Goal: Book appointment/travel/reservation

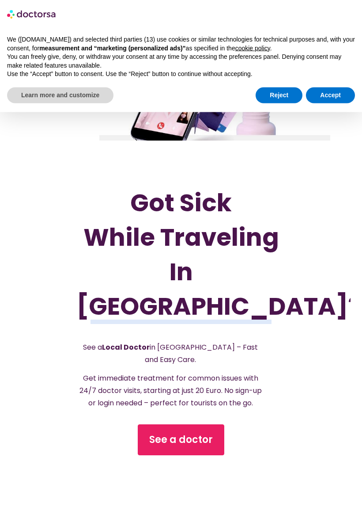
scroll to position [71, 0]
click at [323, 94] on button "Accept" at bounding box center [330, 96] width 49 height 16
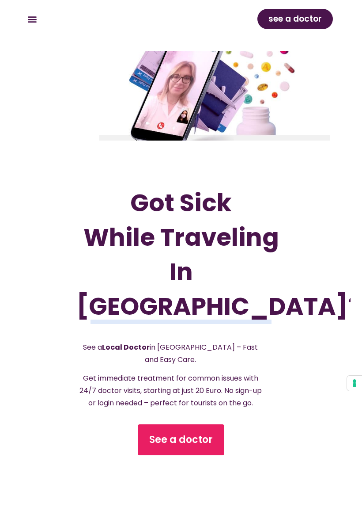
click at [169, 433] on span "See a doctor" at bounding box center [181, 440] width 64 height 14
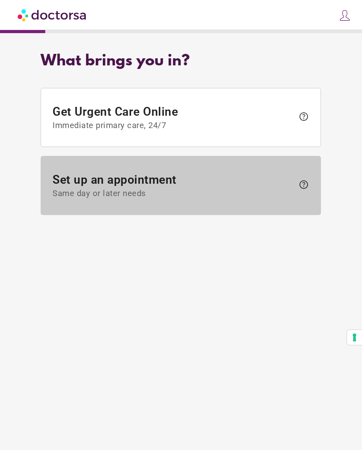
click at [78, 186] on span "Set up an appointment Same day or later needs" at bounding box center [174, 186] width 242 height 26
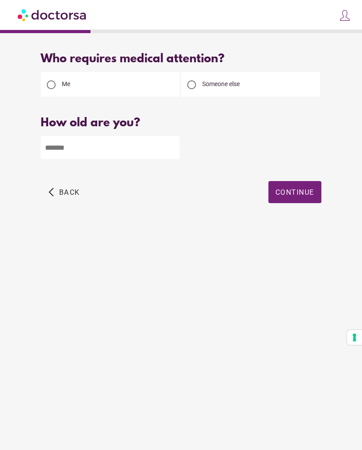
click at [203, 88] on span "Someone else" at bounding box center [221, 83] width 38 height 7
click at [63, 149] on input "number" at bounding box center [110, 147] width 139 height 23
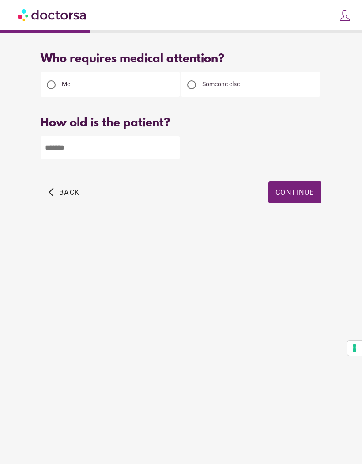
type input "**"
click at [292, 194] on span "Continue" at bounding box center [295, 192] width 39 height 8
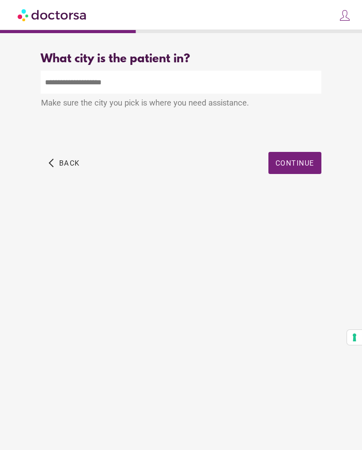
click at [68, 88] on input "text" at bounding box center [181, 82] width 281 height 23
click at [74, 76] on input "text" at bounding box center [181, 82] width 281 height 23
click at [97, 87] on input "text" at bounding box center [181, 82] width 281 height 23
click at [94, 75] on input "text" at bounding box center [181, 82] width 281 height 23
click at [85, 87] on input "text" at bounding box center [181, 82] width 281 height 23
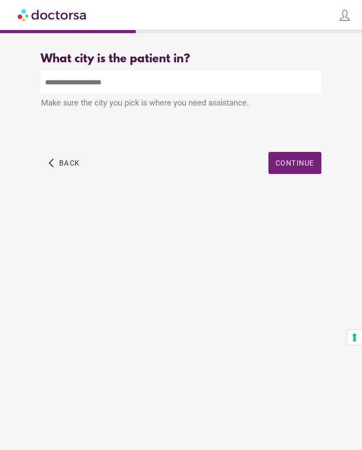
click at [145, 88] on input "text" at bounding box center [181, 82] width 281 height 23
click at [54, 172] on span "button" at bounding box center [64, 163] width 38 height 22
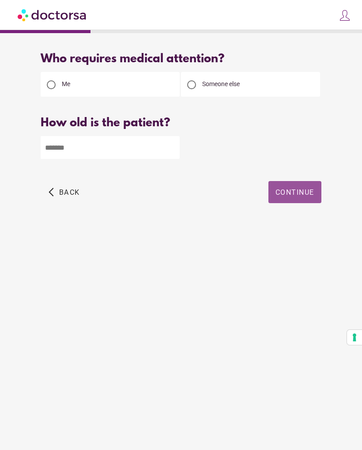
click at [280, 189] on span "button" at bounding box center [295, 192] width 53 height 22
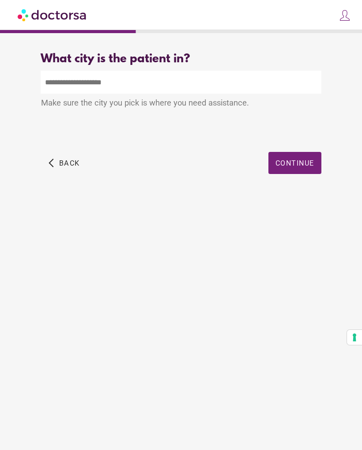
click at [79, 90] on input "text" at bounding box center [181, 82] width 281 height 23
click at [80, 90] on input "text" at bounding box center [181, 82] width 281 height 23
click at [76, 83] on input "text" at bounding box center [181, 82] width 281 height 23
click at [69, 81] on input "text" at bounding box center [181, 82] width 281 height 23
click at [83, 78] on input "text" at bounding box center [181, 82] width 281 height 23
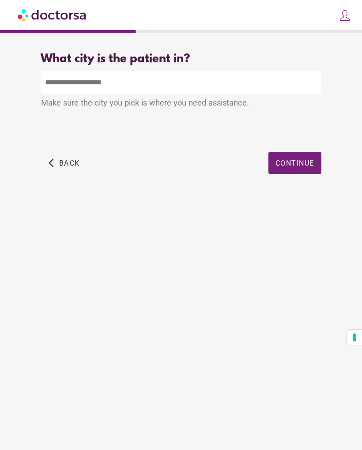
click at [290, 172] on span "button" at bounding box center [295, 163] width 53 height 22
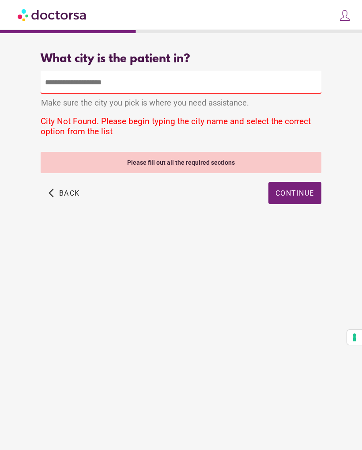
click at [78, 81] on input "text" at bounding box center [181, 82] width 281 height 23
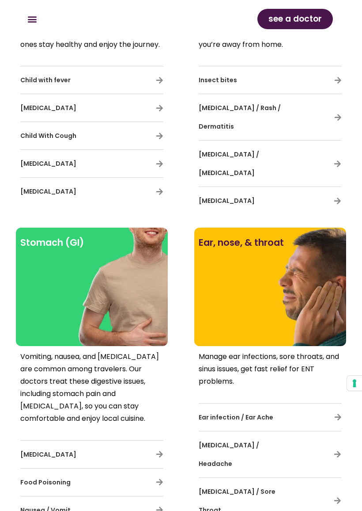
scroll to position [2996, 0]
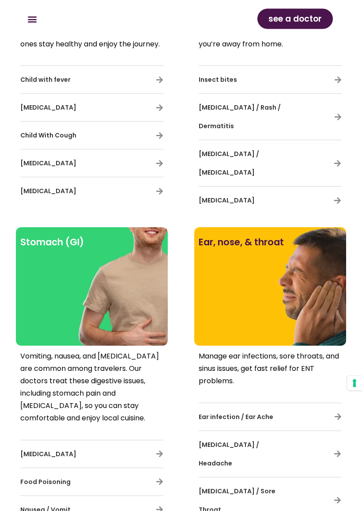
click at [240, 450] on span "Tonsillitis / Sore Throat" at bounding box center [237, 500] width 77 height 27
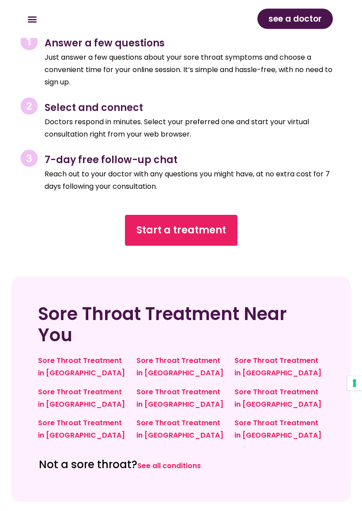
scroll to position [2808, 0]
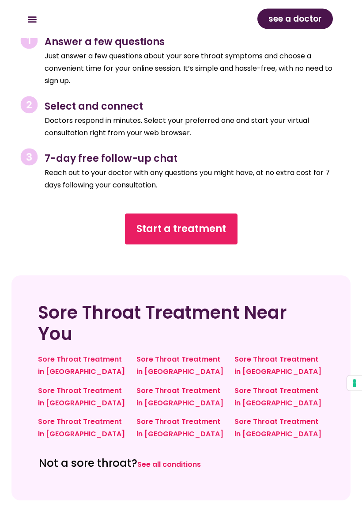
click at [151, 386] on link "Sore Throat Treatment in [GEOGRAPHIC_DATA]" at bounding box center [180, 397] width 87 height 23
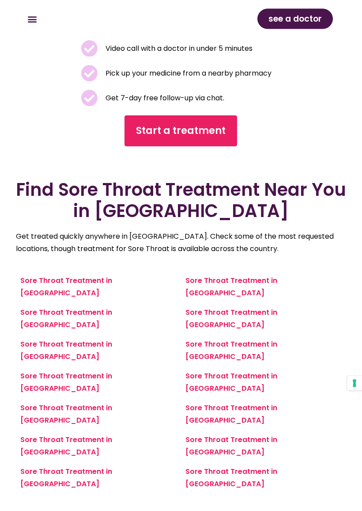
scroll to position [481, 0]
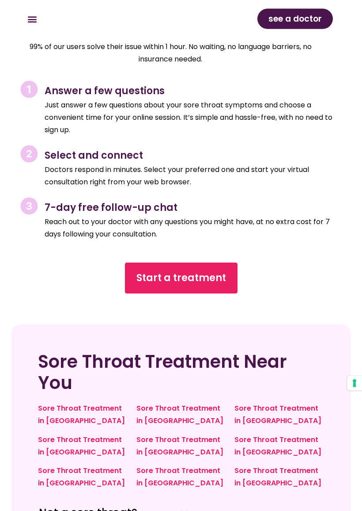
scroll to position [2722, 0]
click at [161, 263] on link "Start a treatment" at bounding box center [181, 278] width 113 height 31
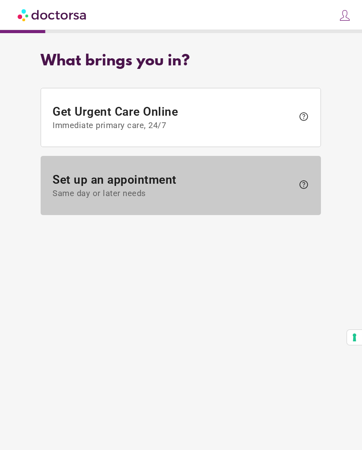
click at [67, 179] on span "Set up an appointment Same day or later needs" at bounding box center [174, 186] width 242 height 26
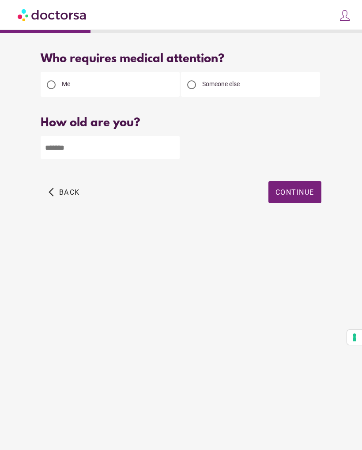
click at [188, 84] on div at bounding box center [191, 84] width 9 height 9
click at [58, 151] on input "number" at bounding box center [110, 147] width 139 height 23
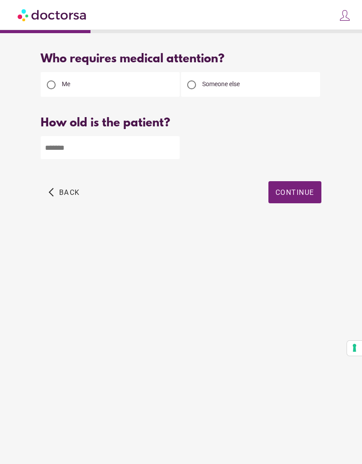
type input "**"
click at [295, 191] on span "Continue" at bounding box center [295, 192] width 39 height 8
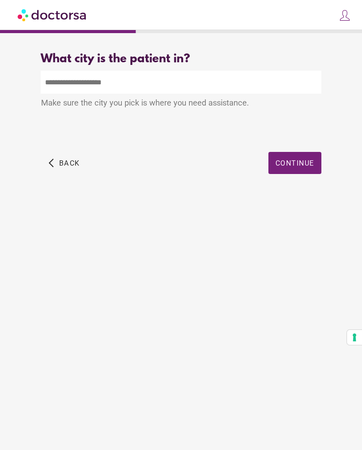
click at [63, 89] on input "text" at bounding box center [181, 82] width 281 height 23
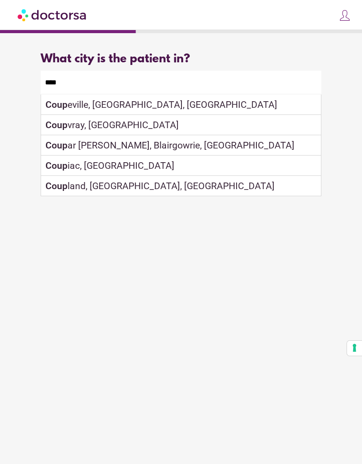
click at [57, 129] on strong "Coup" at bounding box center [57, 124] width 22 height 11
type input "**********"
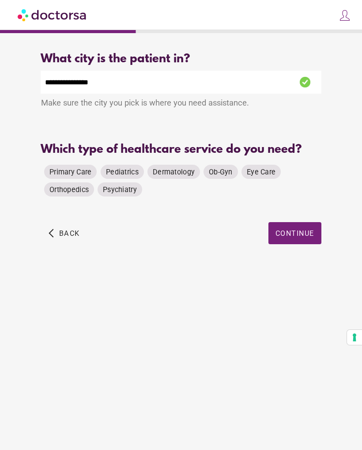
click at [65, 171] on span "Primary Care" at bounding box center [71, 172] width 42 height 8
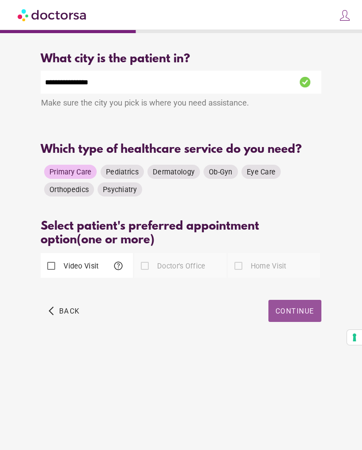
click at [284, 316] on span "Continue" at bounding box center [295, 311] width 39 height 8
